Goal: Book appointment/travel/reservation

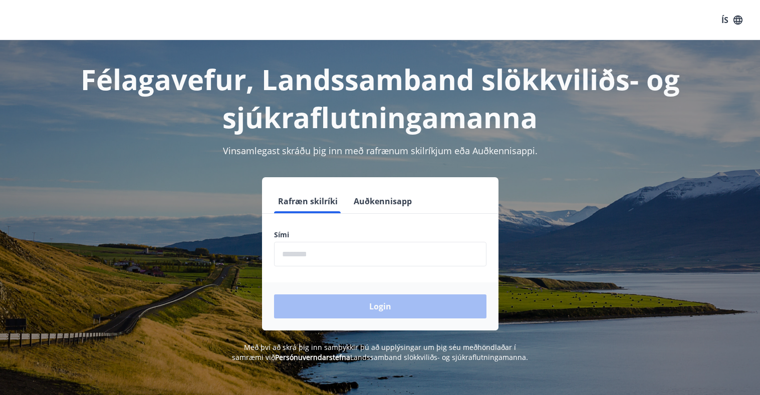
click at [291, 255] on input "phone" at bounding box center [380, 254] width 212 height 25
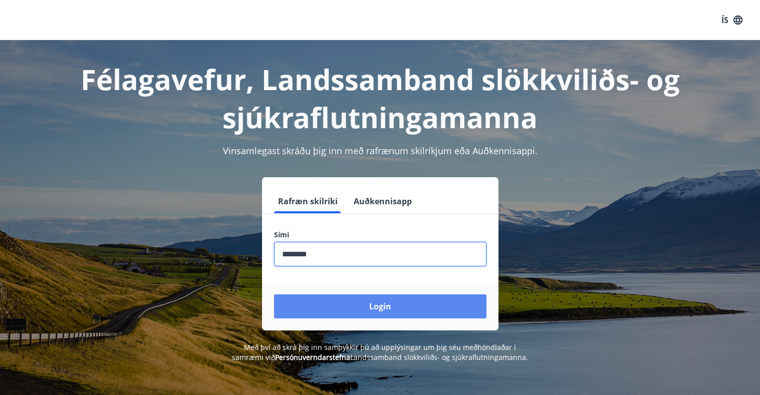
type input "********"
click at [378, 306] on button "Login" at bounding box center [380, 306] width 212 height 24
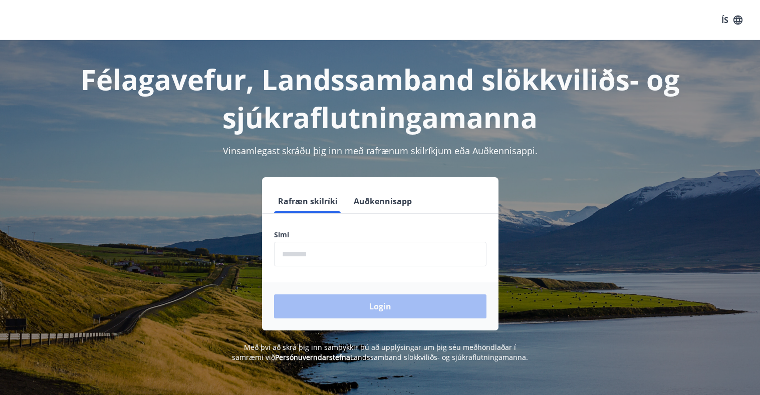
click at [294, 254] on input "phone" at bounding box center [380, 254] width 212 height 25
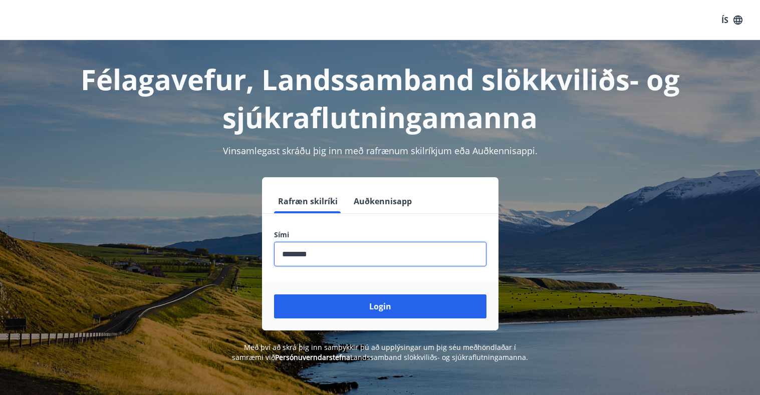
click at [294, 253] on input "phone" at bounding box center [380, 254] width 212 height 25
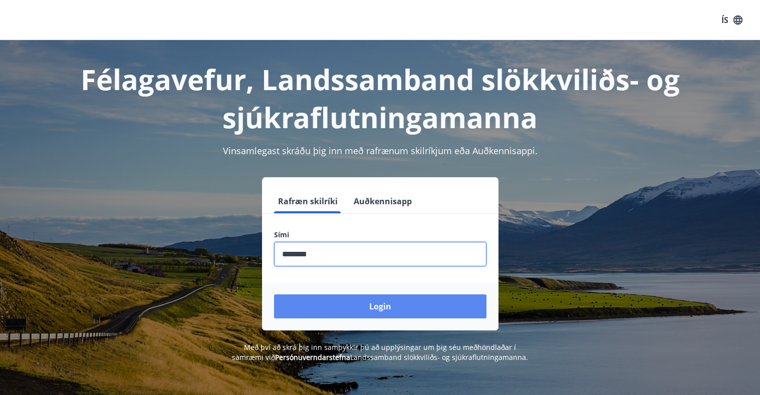
type input "********"
click at [379, 305] on button "Login" at bounding box center [380, 306] width 212 height 24
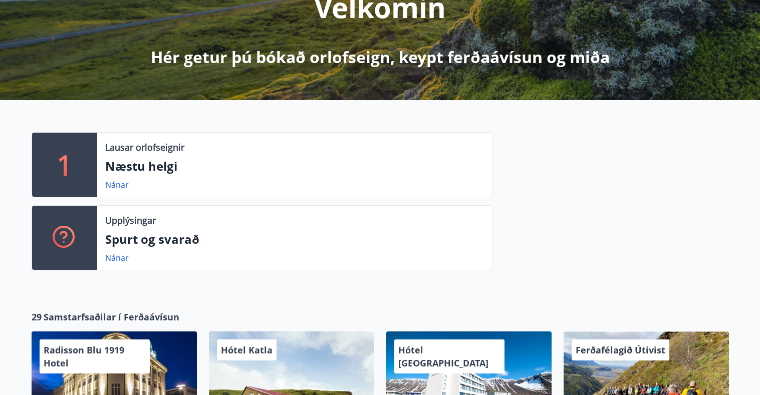
scroll to position [151, 0]
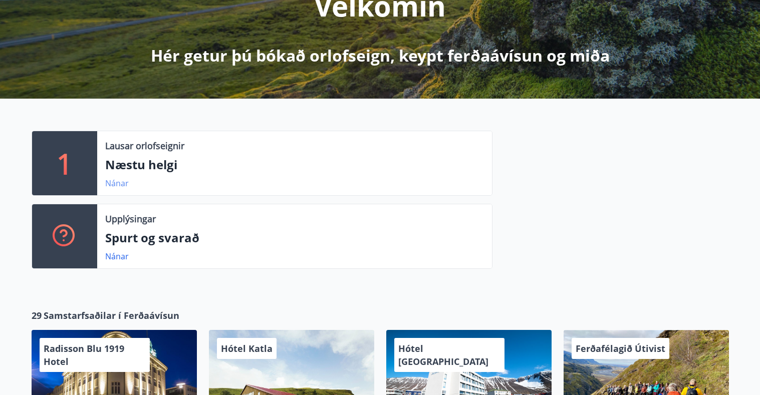
click at [117, 181] on link "Nánar" at bounding box center [117, 183] width 24 height 11
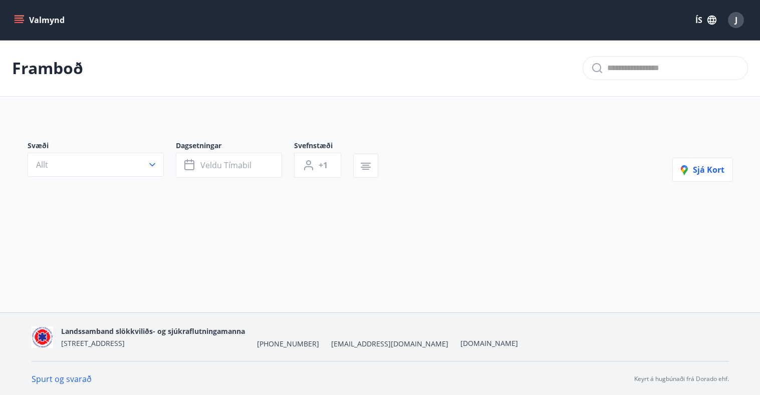
type input "*"
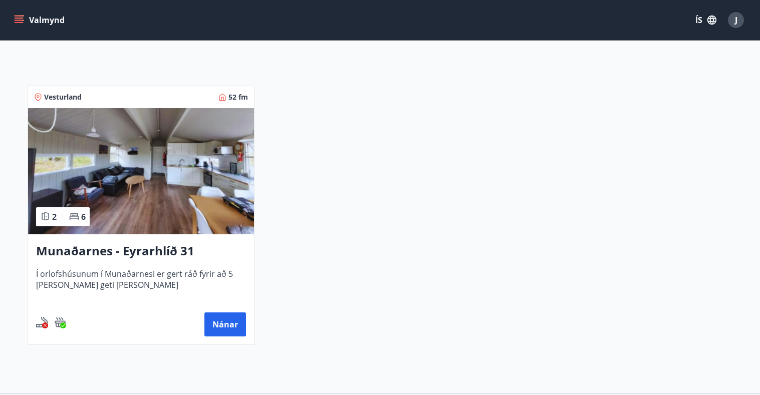
scroll to position [201, 0]
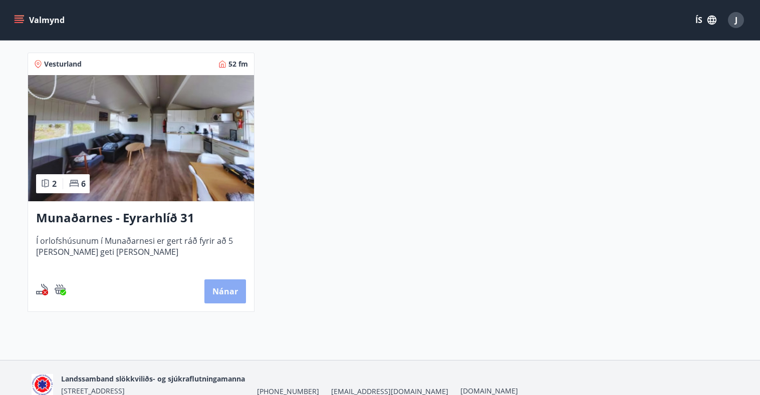
click at [226, 291] on button "Nánar" at bounding box center [225, 291] width 42 height 24
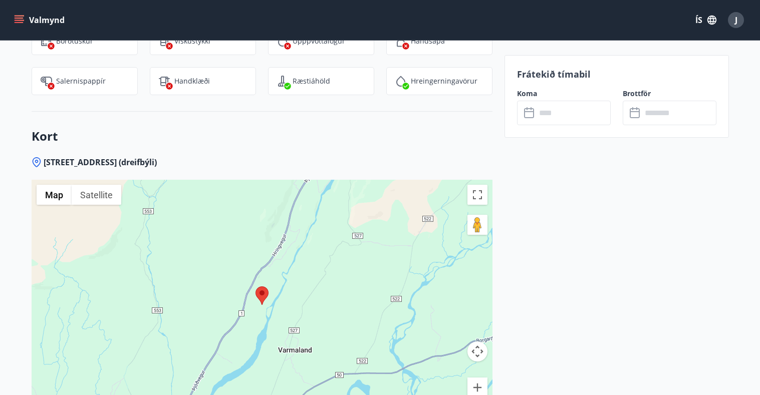
scroll to position [1300, 0]
click at [547, 117] on input "text" at bounding box center [573, 113] width 75 height 25
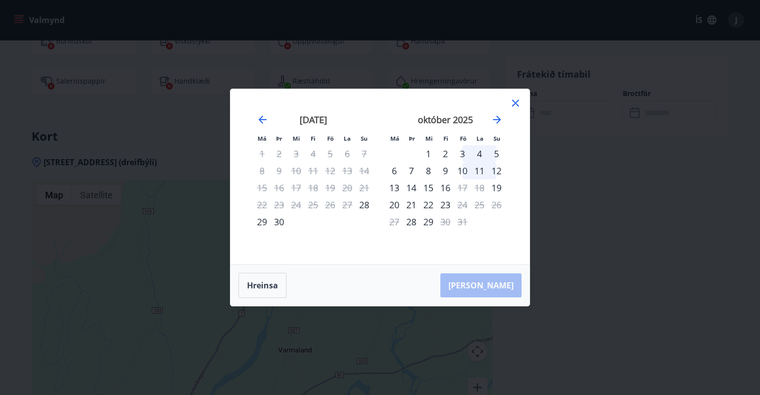
click at [515, 102] on icon at bounding box center [515, 103] width 12 height 12
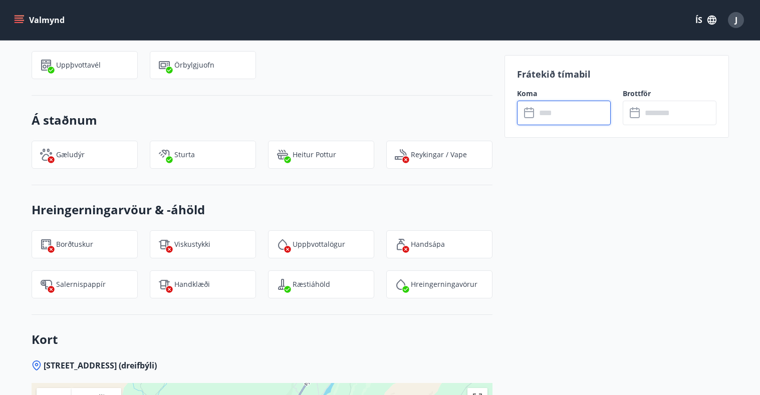
scroll to position [1060, 0]
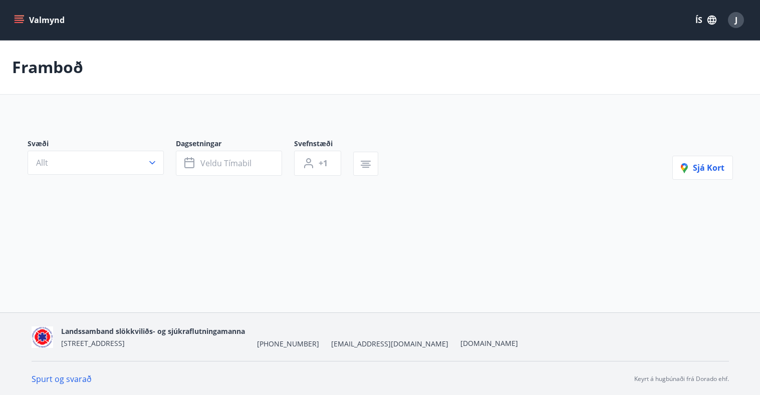
type input "*"
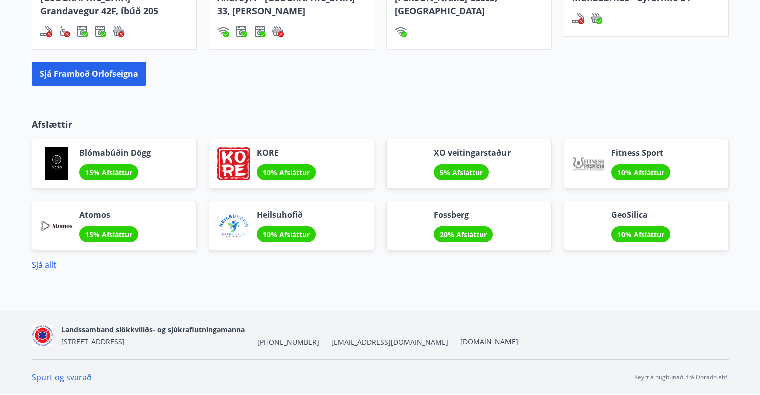
scroll to position [807, 0]
